Goal: Navigation & Orientation: Go to known website

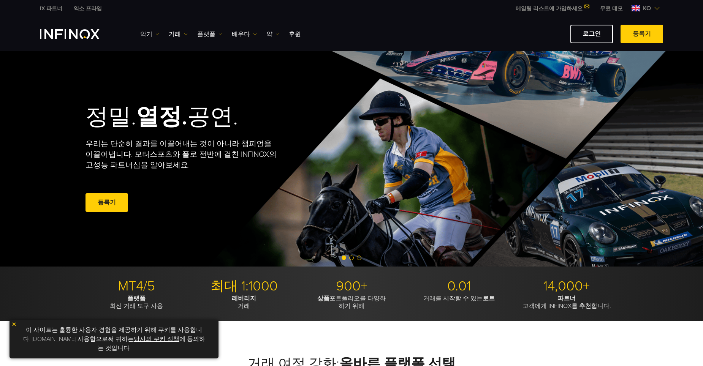
click at [607, 36] on link "로그인" at bounding box center [591, 34] width 43 height 19
